Goal: Ask a question

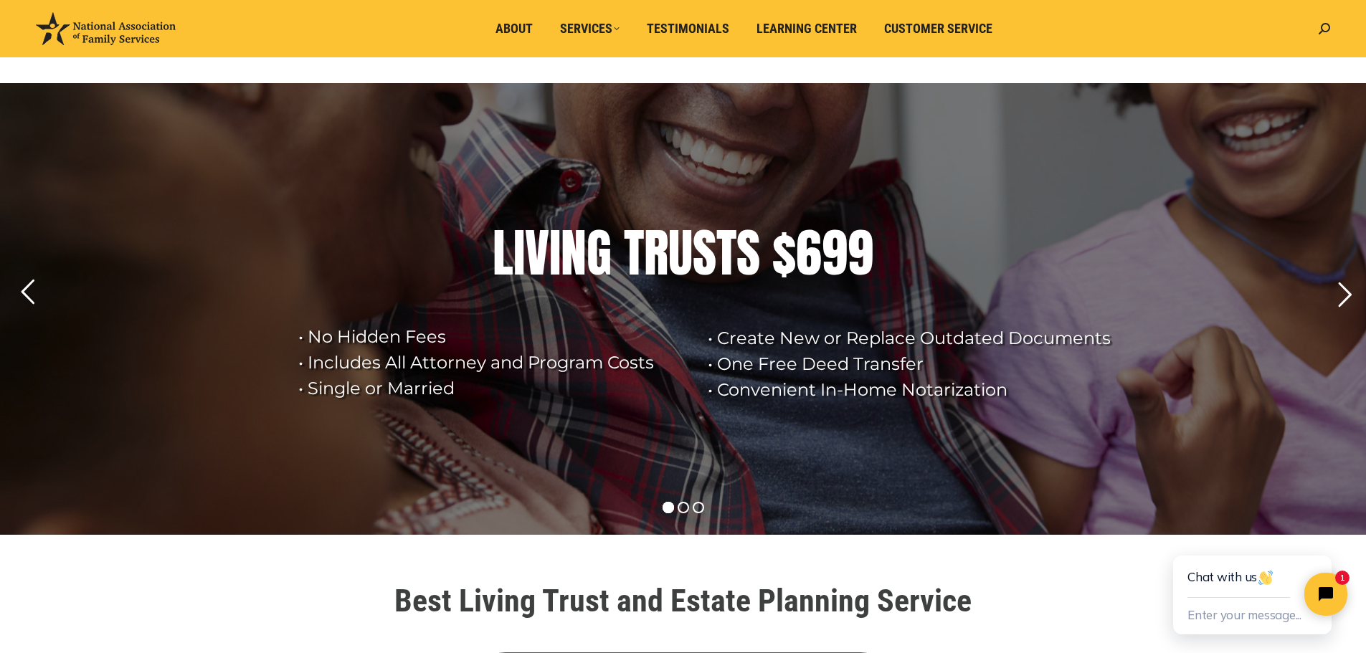
scroll to position [287, 0]
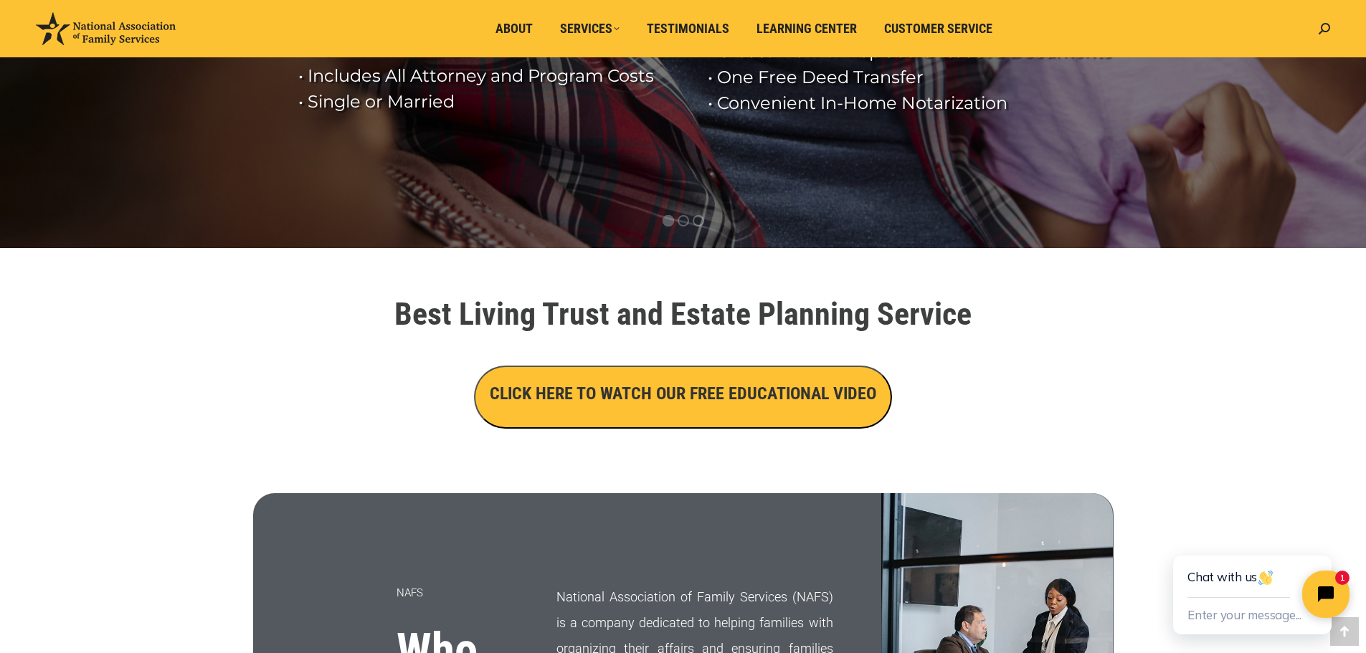
click at [1325, 591] on icon "Close chat widget" at bounding box center [1334, 595] width 22 height 22
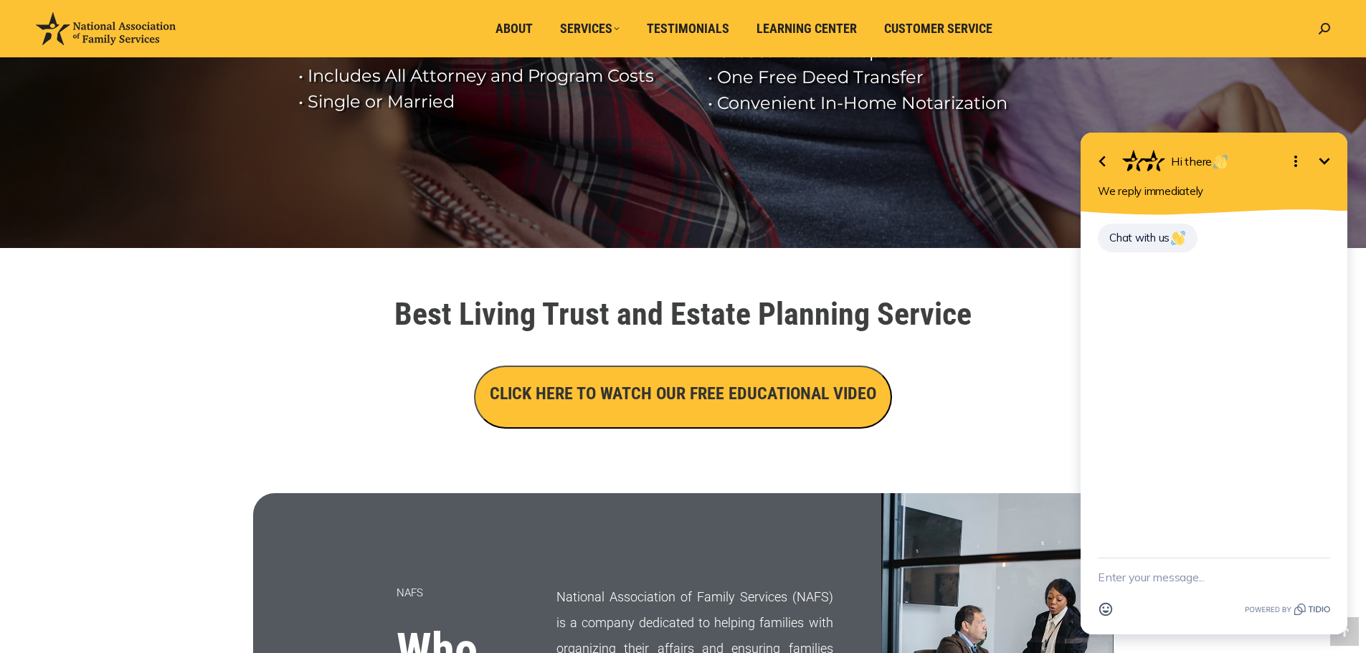
click at [1169, 584] on textarea "New message" at bounding box center [1214, 576] width 232 height 37
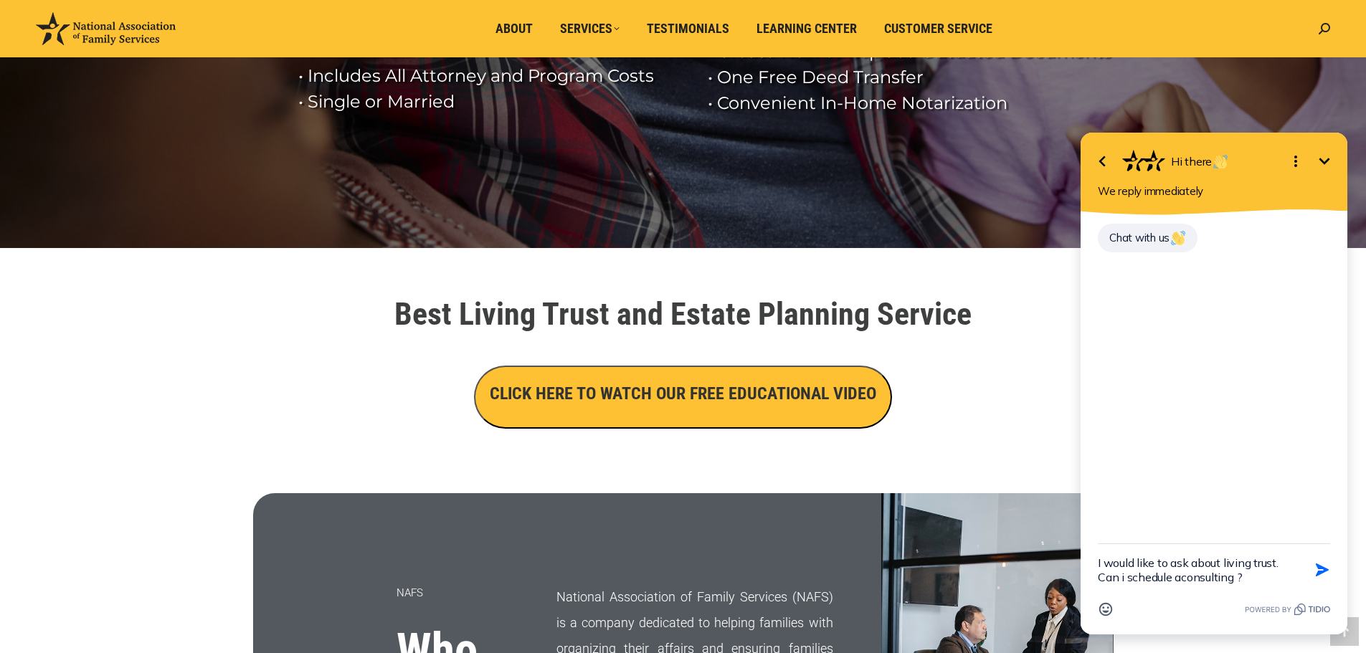
type textarea "I would like to ask about living trust. Can i schedule a consulting ?"
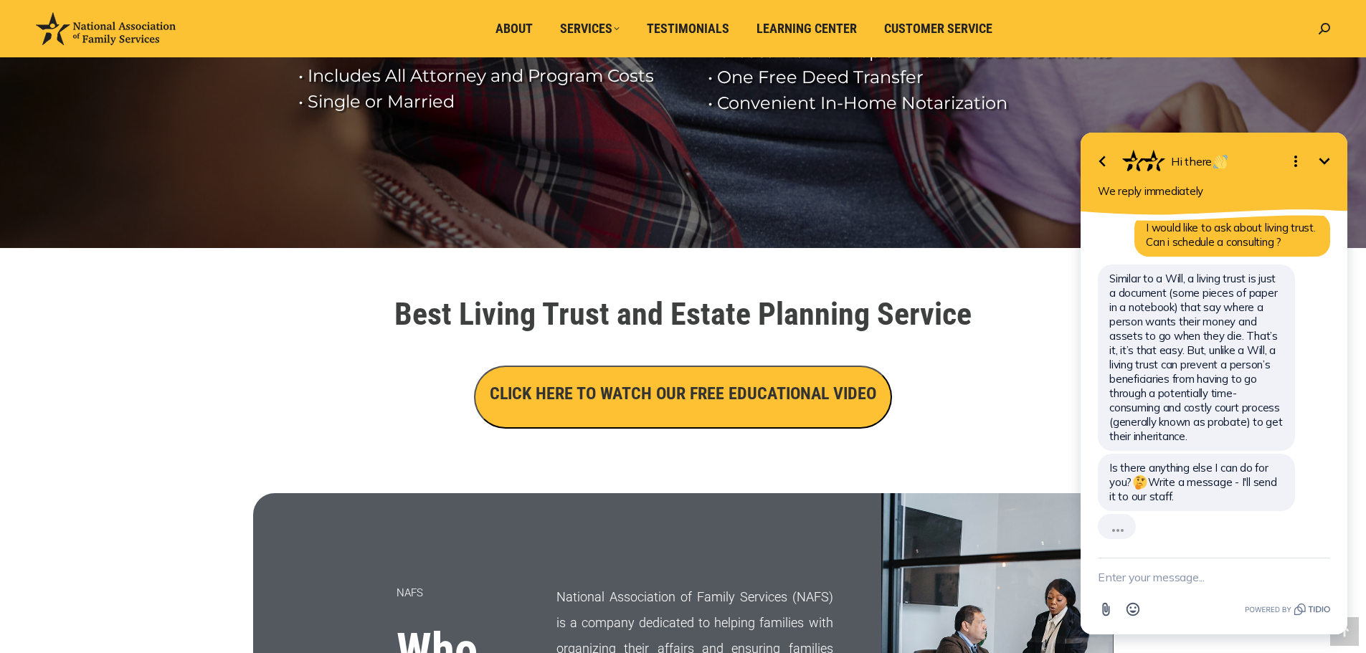
scroll to position [19, 0]
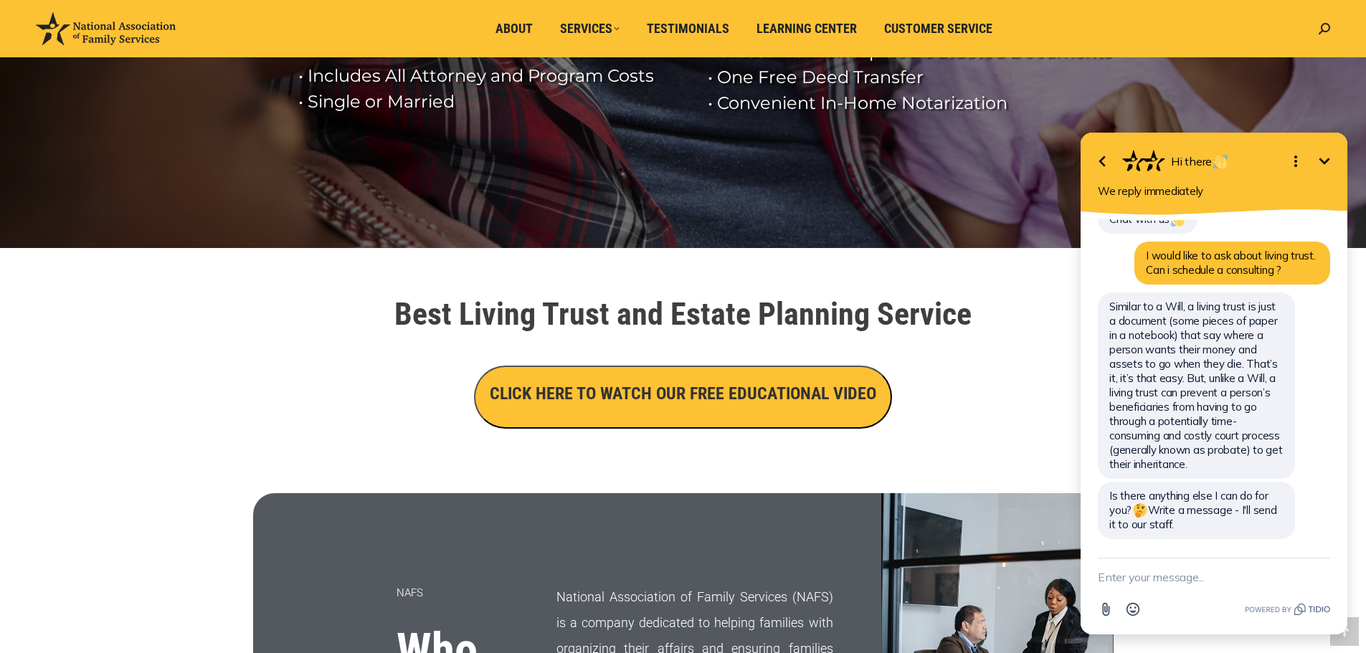
click at [1168, 576] on textarea "New message" at bounding box center [1214, 576] width 232 height 37
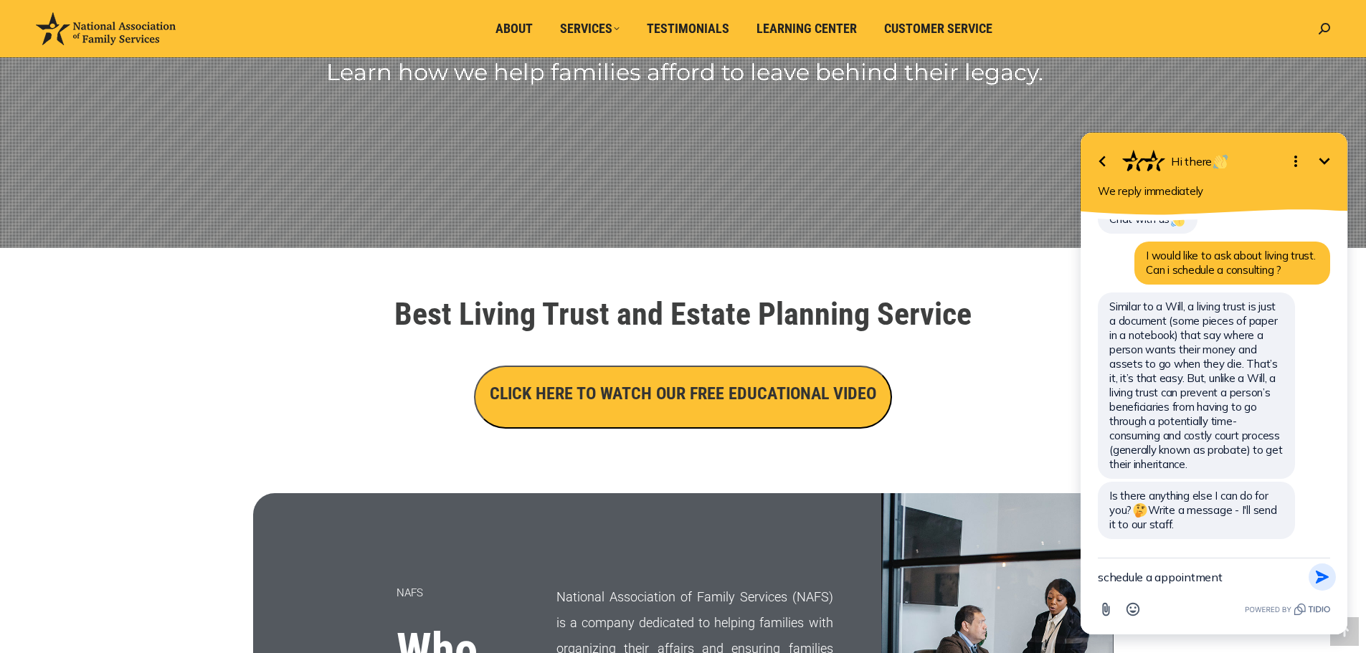
type textarea "schedule a appointment"
click at [1323, 576] on icon "button" at bounding box center [1322, 577] width 16 height 16
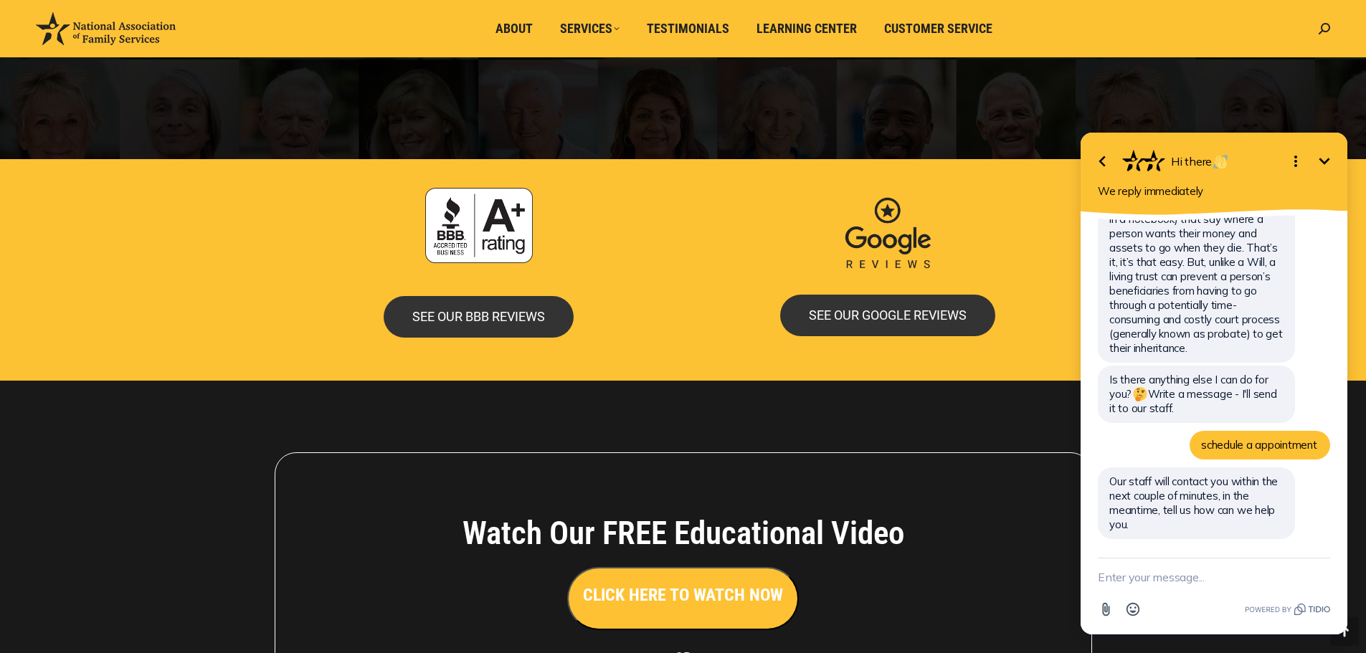
scroll to position [3083, 0]
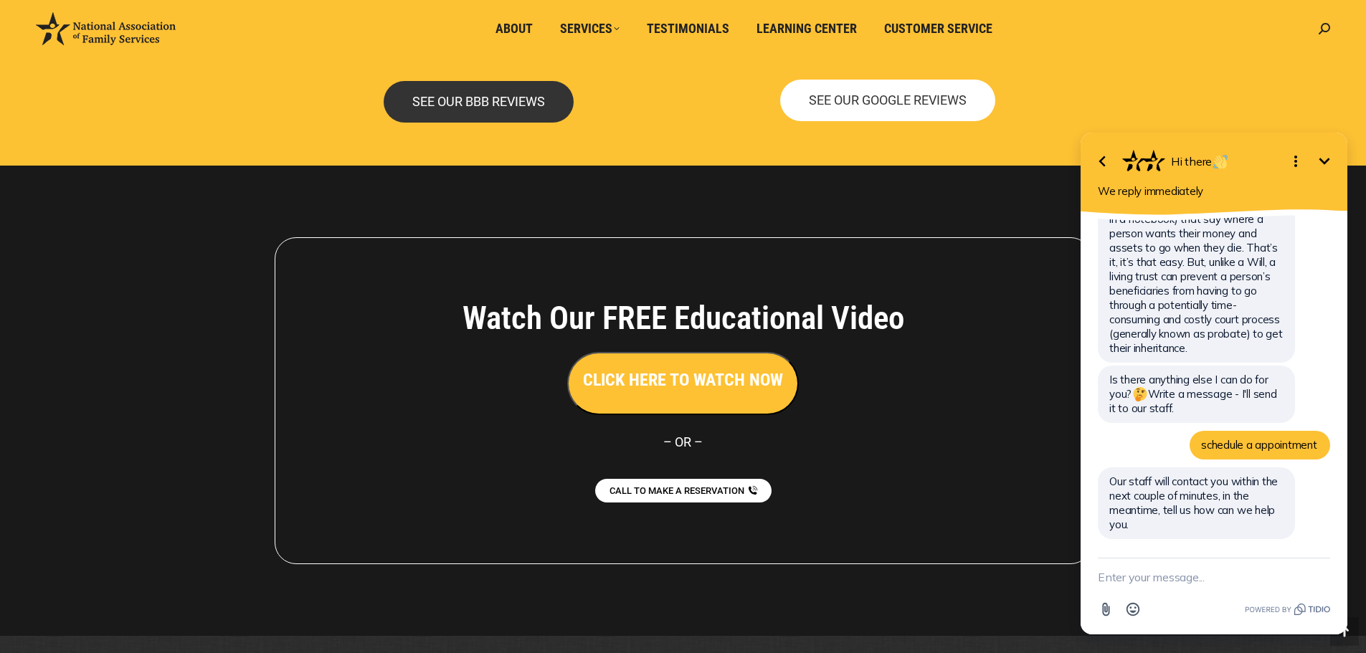
click at [903, 103] on span "SEE OUR GOOGLE REVIEWS" at bounding box center [888, 100] width 158 height 13
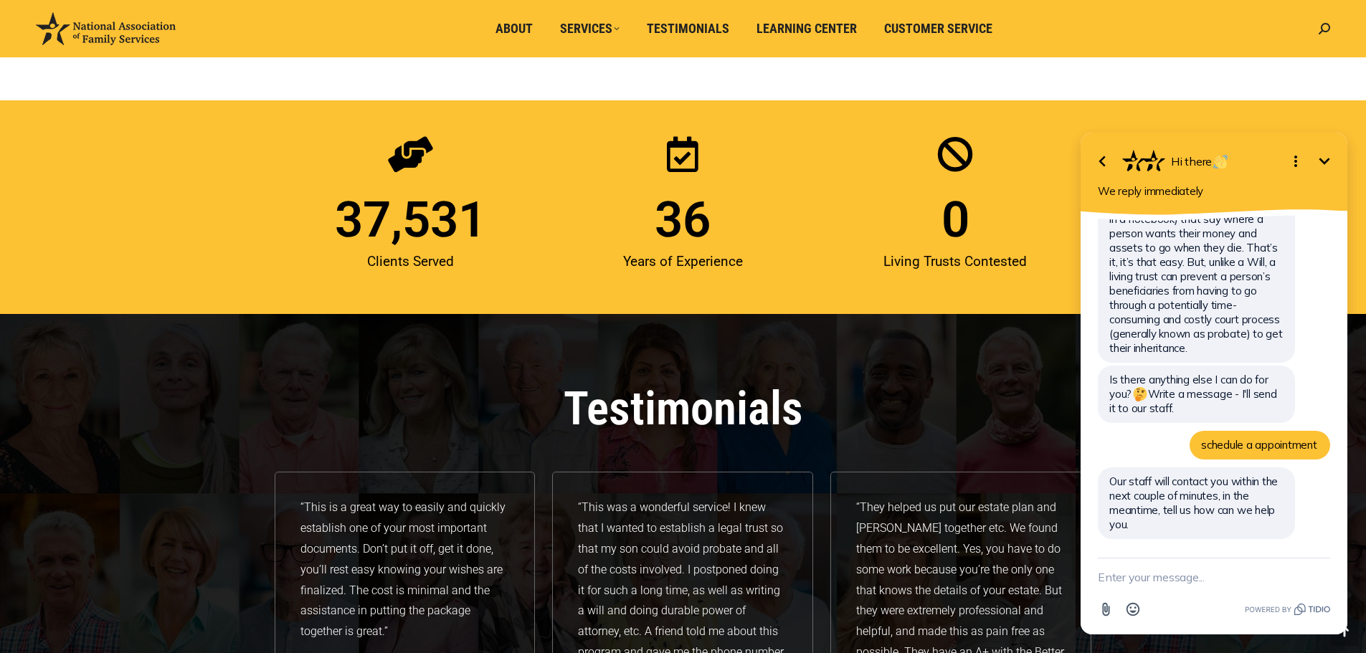
scroll to position [1751, 0]
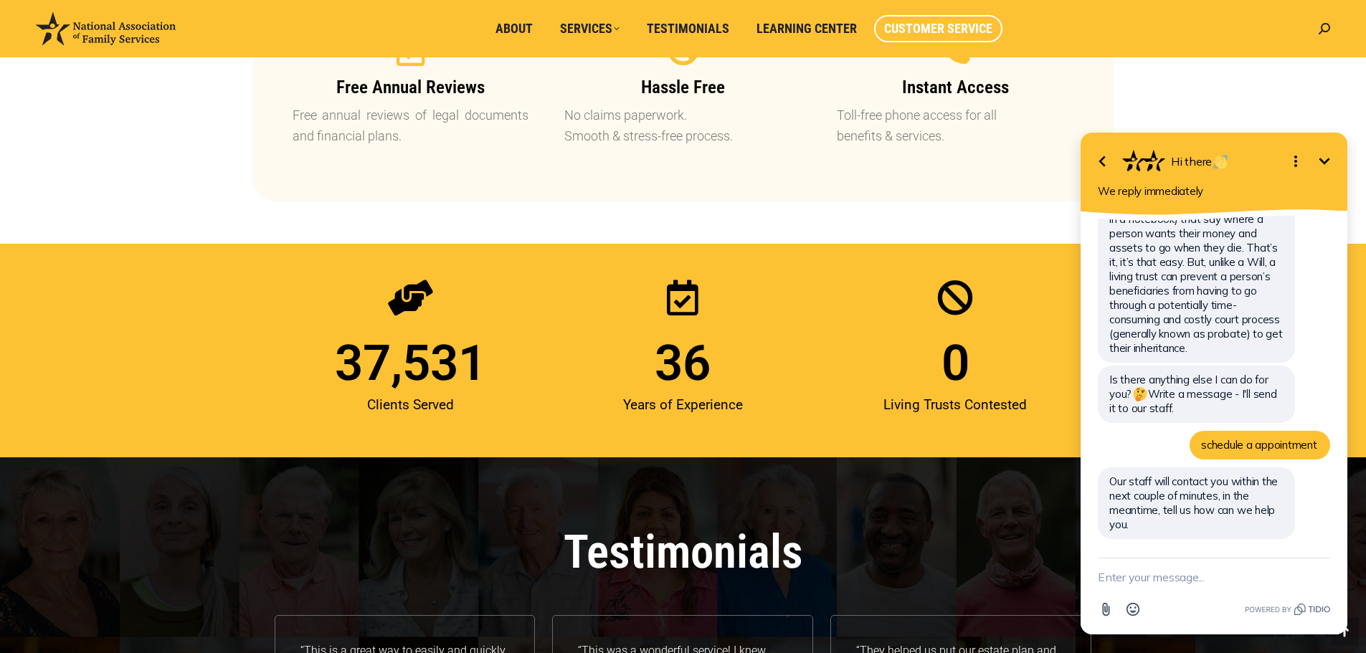
click at [922, 28] on span "Customer Service" at bounding box center [938, 29] width 108 height 16
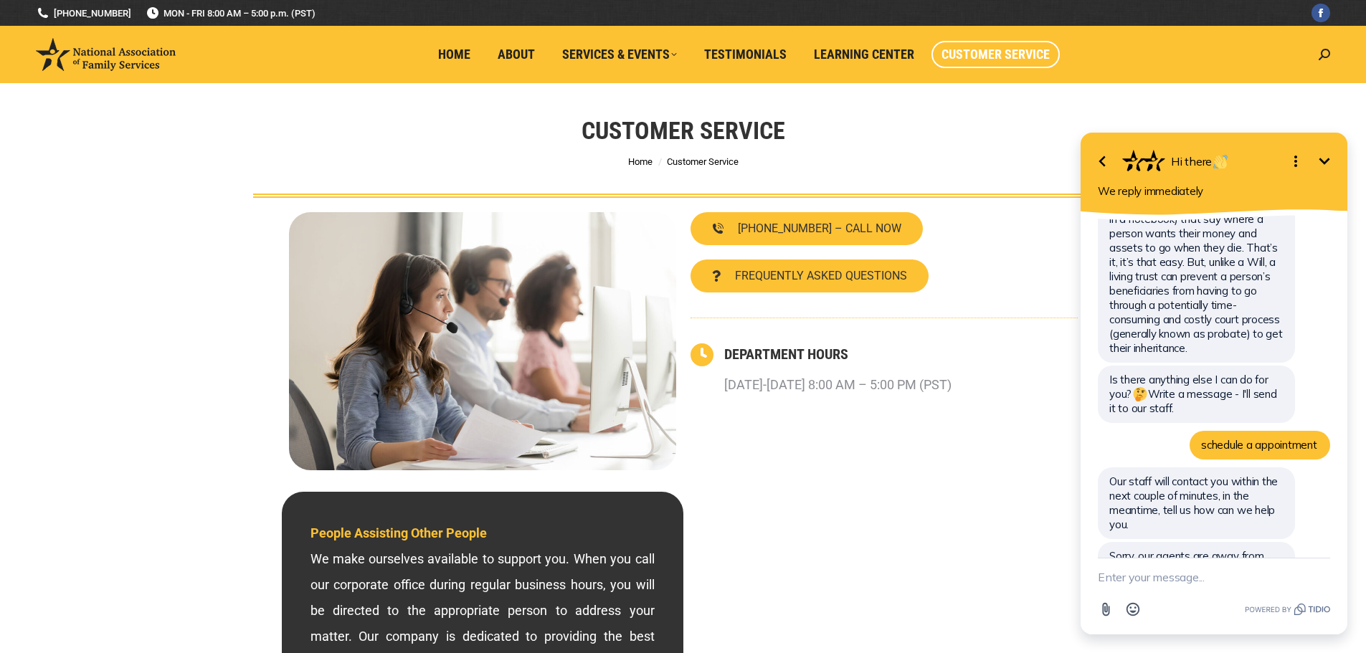
scroll to position [209, 0]
